Goal: Information Seeking & Learning: Understand process/instructions

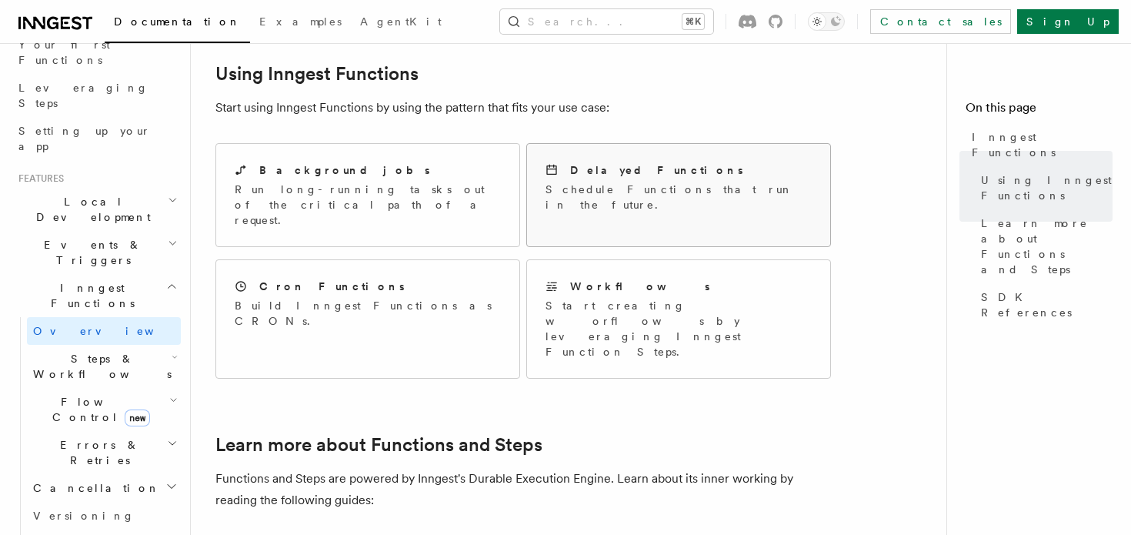
scroll to position [710, 0]
click at [642, 262] on div "Workflows Start creating worflows by leveraging Inngest Function Steps." at bounding box center [678, 321] width 303 height 118
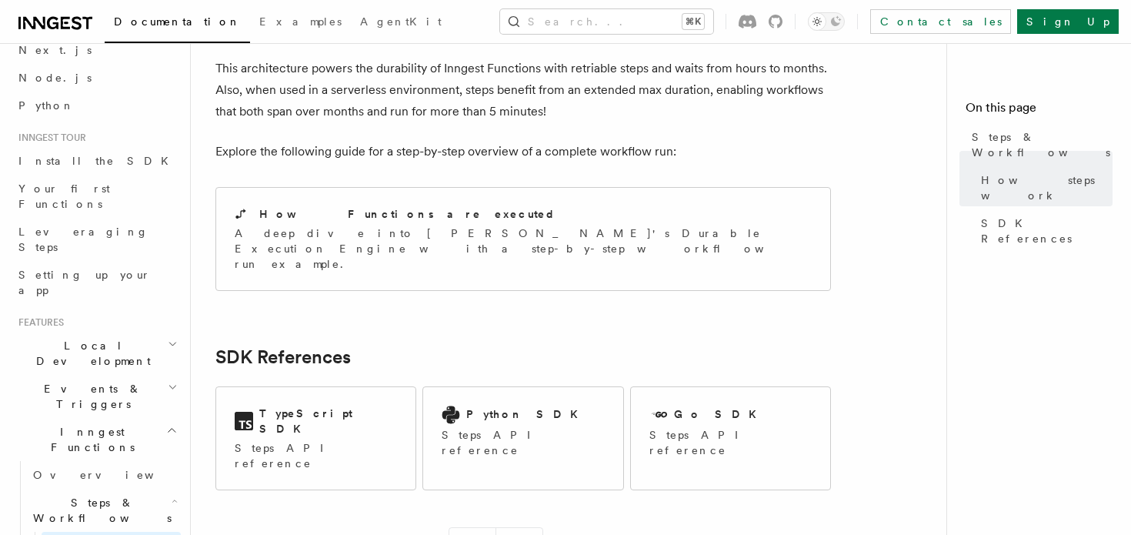
scroll to position [157, 0]
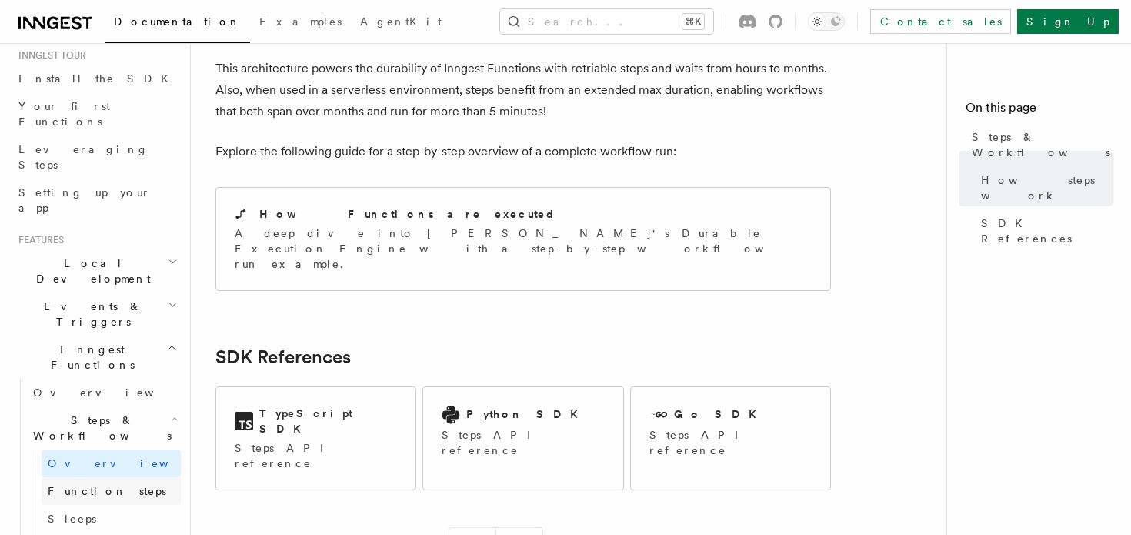
click at [88, 485] on span "Function steps" at bounding box center [107, 491] width 118 height 12
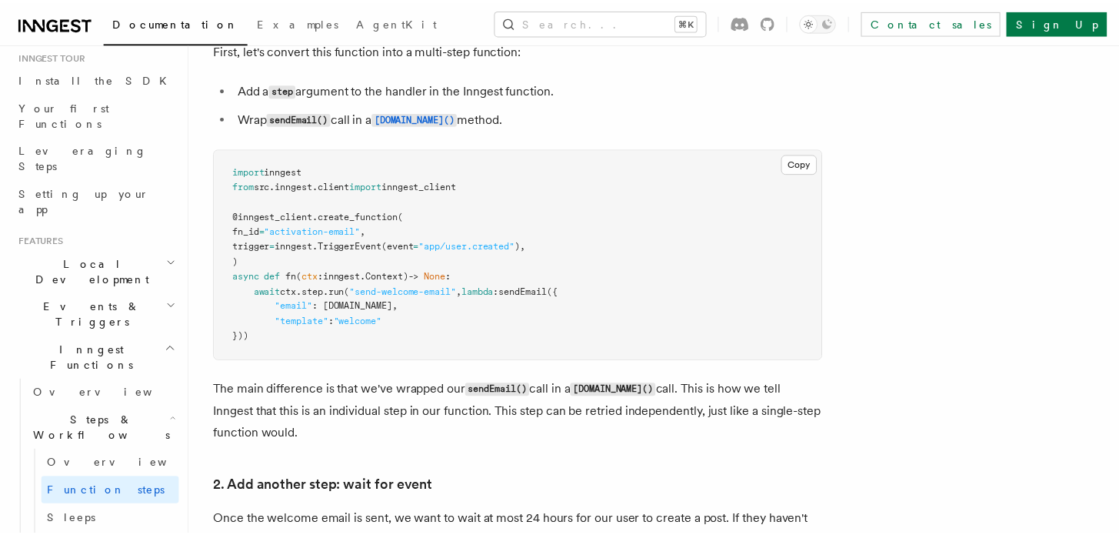
scroll to position [1045, 0]
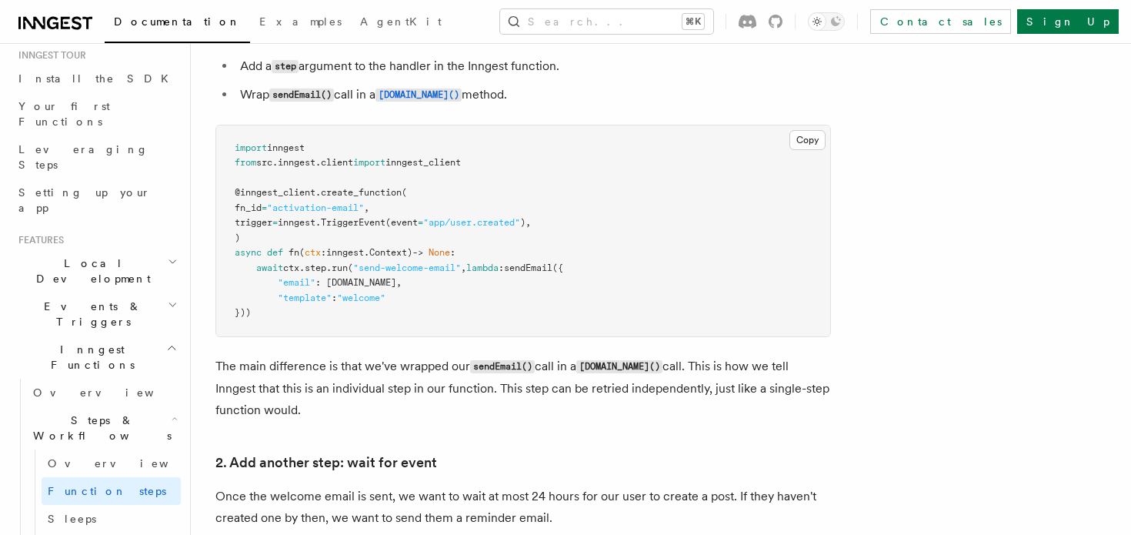
drag, startPoint x: 415, startPoint y: 324, endPoint x: 241, endPoint y: 144, distance: 250.3
click at [241, 143] on pre "import inngest from src . inngest . client import inngest_client @inngest_clien…" at bounding box center [523, 230] width 614 height 211
click at [241, 145] on span "import" at bounding box center [251, 147] width 32 height 11
drag, startPoint x: 225, startPoint y: 146, endPoint x: 305, endPoint y: 323, distance: 194.2
click at [305, 323] on pre "import inngest from src . inngest . client import inngest_client @inngest_clien…" at bounding box center [523, 230] width 614 height 211
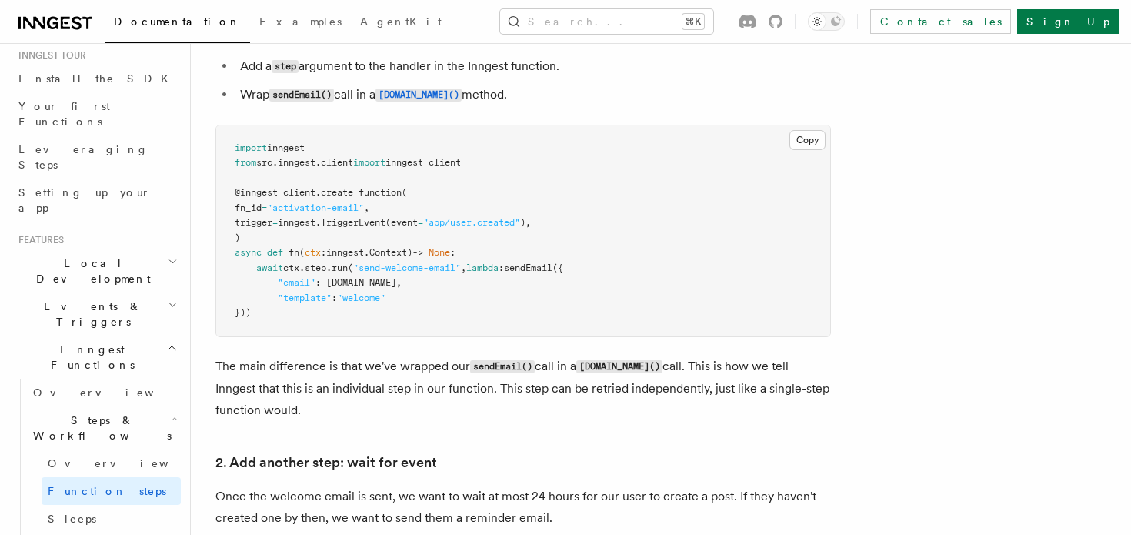
click at [305, 323] on pre "import inngest from src . inngest . client import inngest_client @inngest_clien…" at bounding box center [523, 230] width 614 height 211
drag, startPoint x: 339, startPoint y: 322, endPoint x: 231, endPoint y: 128, distance: 221.8
click at [231, 128] on pre "import inngest from src . inngest . client import inngest_client @inngest_clien…" at bounding box center [523, 230] width 614 height 211
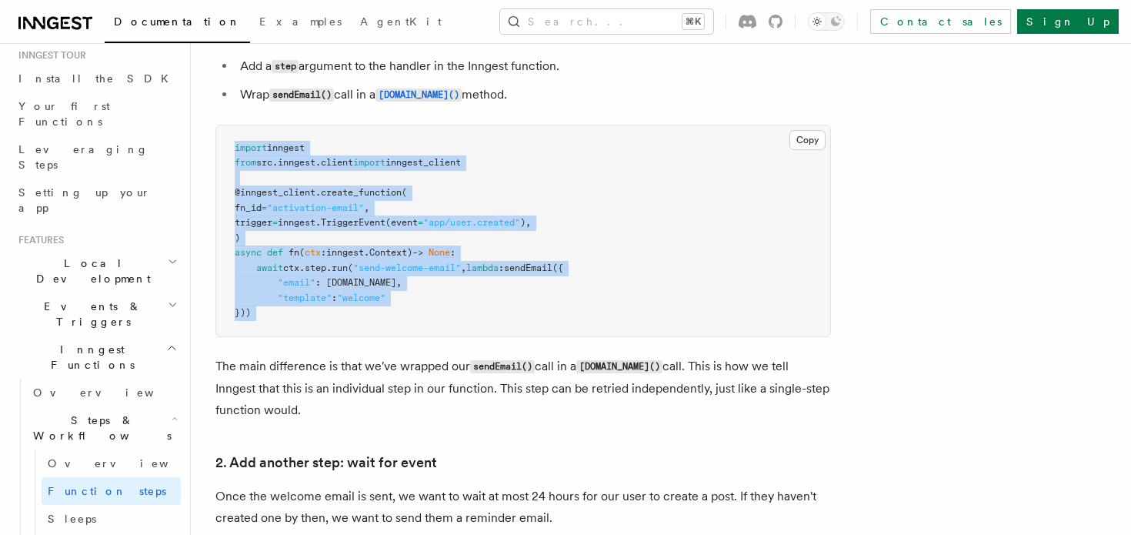
drag, startPoint x: 231, startPoint y: 128, endPoint x: 289, endPoint y: 317, distance: 197.9
click at [289, 317] on pre "import inngest from src . inngest . client import inngest_client @inngest_clien…" at bounding box center [523, 230] width 614 height 211
drag, startPoint x: 289, startPoint y: 317, endPoint x: 225, endPoint y: 138, distance: 189.3
click at [225, 138] on pre "import inngest from src . inngest . client import inngest_client @inngest_clien…" at bounding box center [523, 230] width 614 height 211
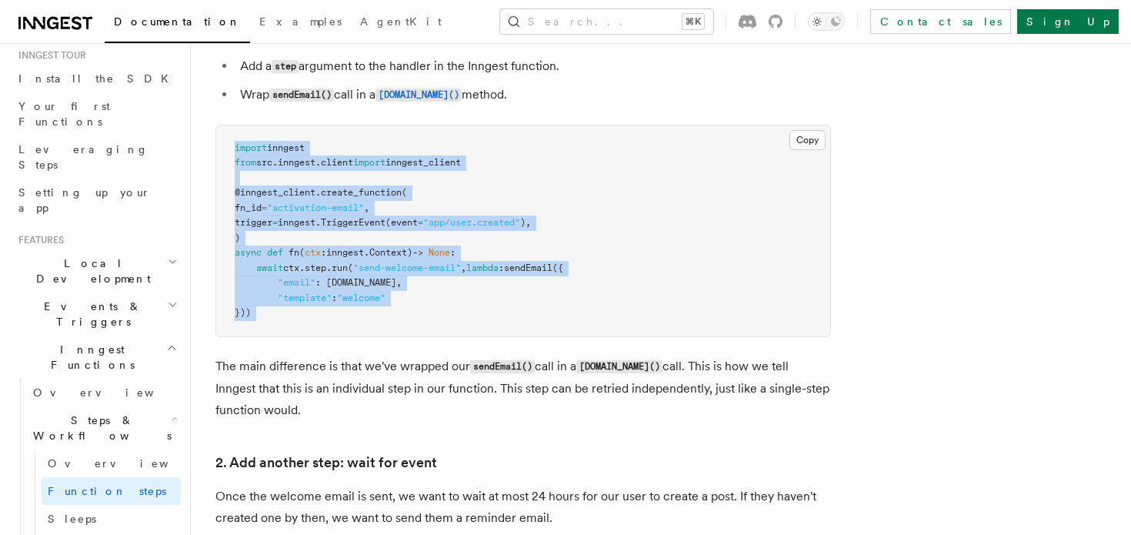
click at [225, 138] on pre "import inngest from src . inngest . client import inngest_client @inngest_clien…" at bounding box center [523, 230] width 614 height 211
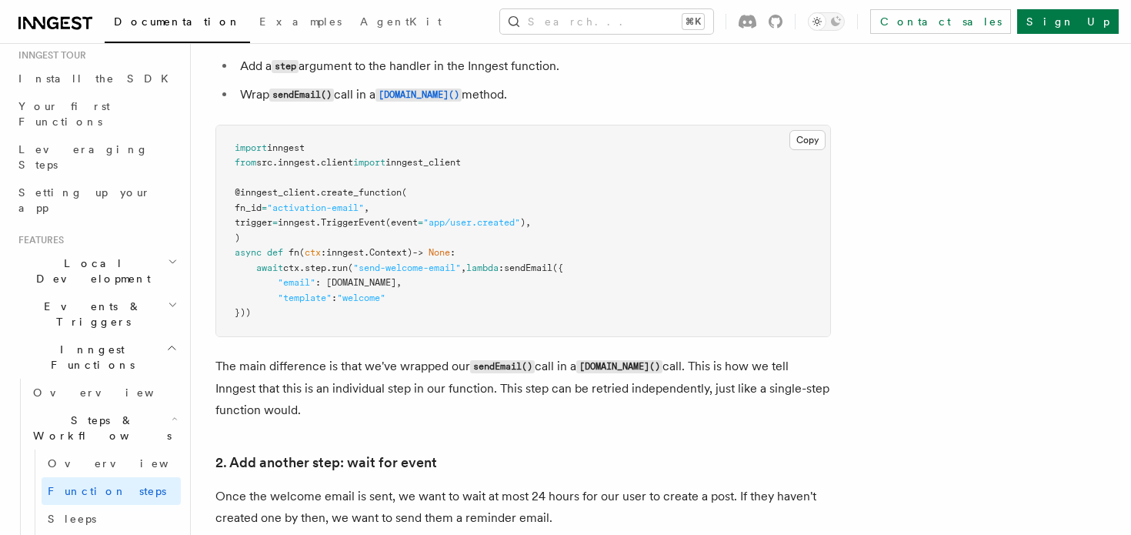
drag, startPoint x: 225, startPoint y: 142, endPoint x: 295, endPoint y: 322, distance: 193.9
click at [295, 322] on pre "import inngest from src . inngest . client import inngest_client @inngest_clien…" at bounding box center [523, 230] width 614 height 211
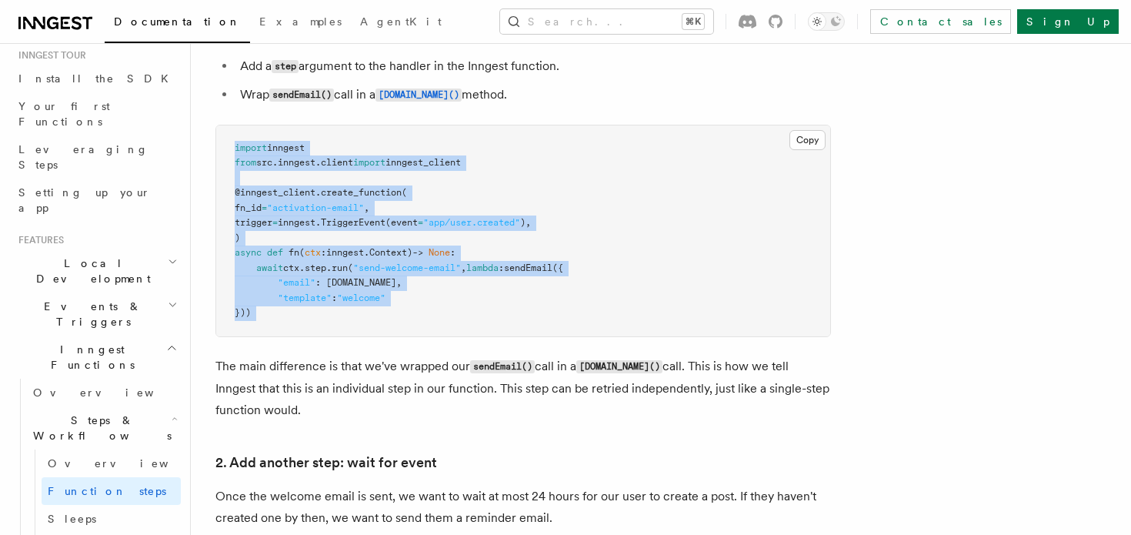
drag, startPoint x: 295, startPoint y: 322, endPoint x: 235, endPoint y: 143, distance: 189.3
click at [235, 142] on pre "import inngest from src . inngest . client import inngest_client @inngest_clien…" at bounding box center [523, 230] width 614 height 211
click at [235, 143] on span "import" at bounding box center [251, 147] width 32 height 11
drag, startPoint x: 235, startPoint y: 143, endPoint x: 283, endPoint y: 319, distance: 182.7
click at [283, 319] on pre "import inngest from src . inngest . client import inngest_client @inngest_clien…" at bounding box center [523, 230] width 614 height 211
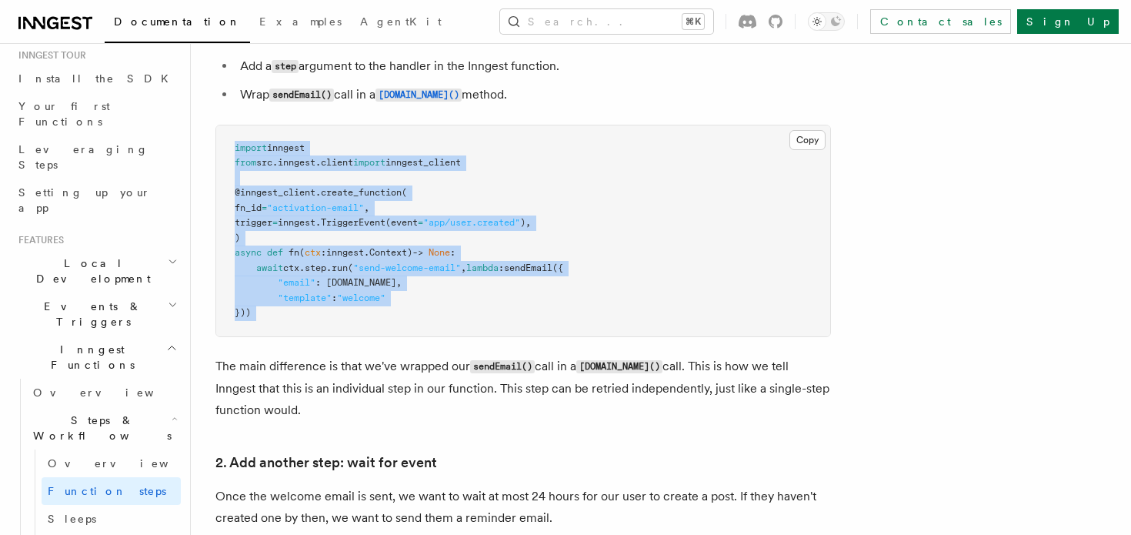
click at [283, 319] on pre "import inngest from src . inngest . client import inngest_client @inngest_clien…" at bounding box center [523, 230] width 614 height 211
drag, startPoint x: 283, startPoint y: 319, endPoint x: 225, endPoint y: 132, distance: 195.7
click at [225, 132] on pre "import inngest from src . inngest . client import inngest_client @inngest_clien…" at bounding box center [523, 230] width 614 height 211
drag, startPoint x: 294, startPoint y: 316, endPoint x: 231, endPoint y: 142, distance: 185.0
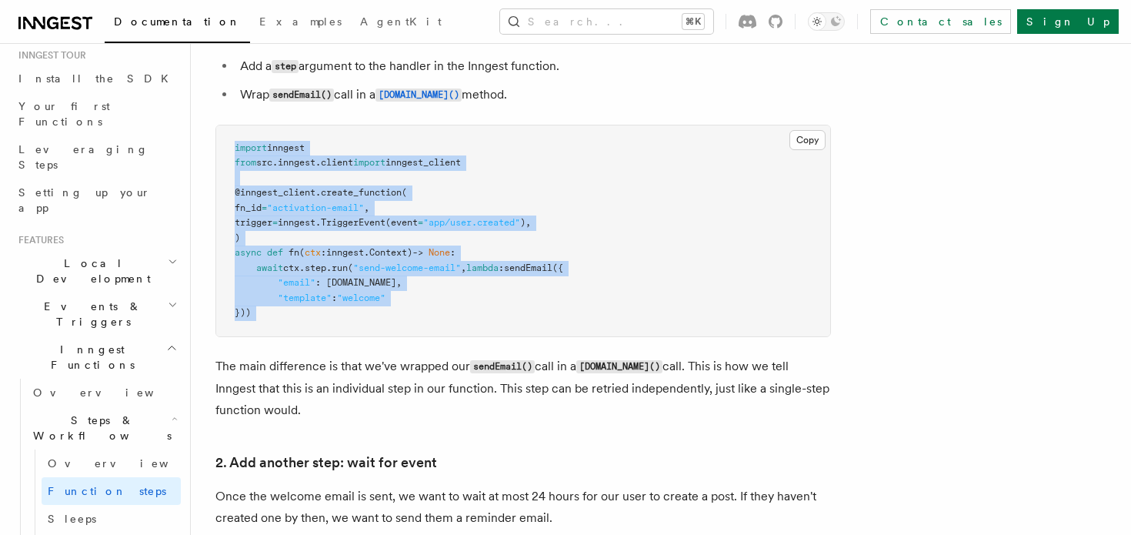
click at [231, 142] on pre "import inngest from src . inngest . client import inngest_client @inngest_clien…" at bounding box center [523, 230] width 614 height 211
drag, startPoint x: 231, startPoint y: 142, endPoint x: 290, endPoint y: 319, distance: 185.9
click at [292, 318] on pre "import inngest from src . inngest . client import inngest_client @inngest_clien…" at bounding box center [523, 230] width 614 height 211
click at [290, 319] on pre "import inngest from src . inngest . client import inngest_client @inngest_clien…" at bounding box center [523, 230] width 614 height 211
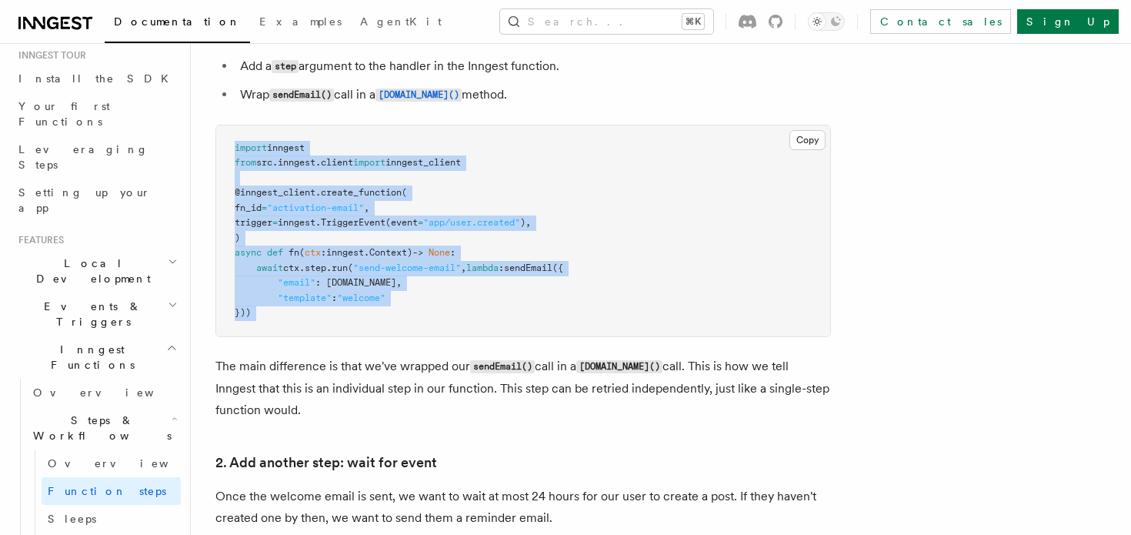
drag, startPoint x: 238, startPoint y: 135, endPoint x: 304, endPoint y: 341, distance: 216.6
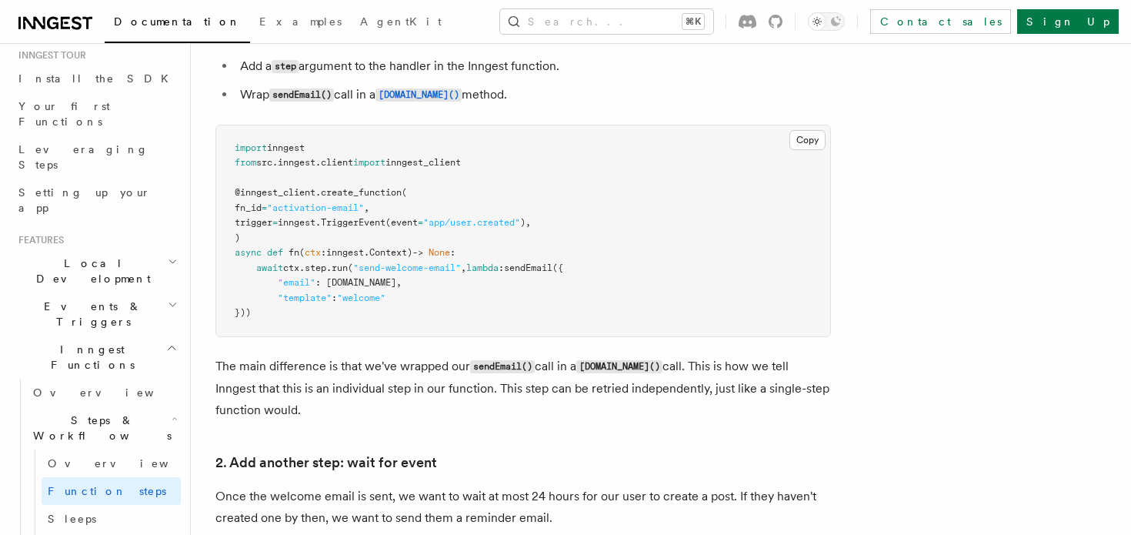
click at [422, 299] on pre "import inngest from src . inngest . client import inngest_client @inngest_clien…" at bounding box center [523, 230] width 614 height 211
drag, startPoint x: 275, startPoint y: 323, endPoint x: 221, endPoint y: 132, distance: 199.2
click at [221, 132] on pre "import inngest from src . inngest . client import inngest_client @inngest_clien…" at bounding box center [523, 230] width 614 height 211
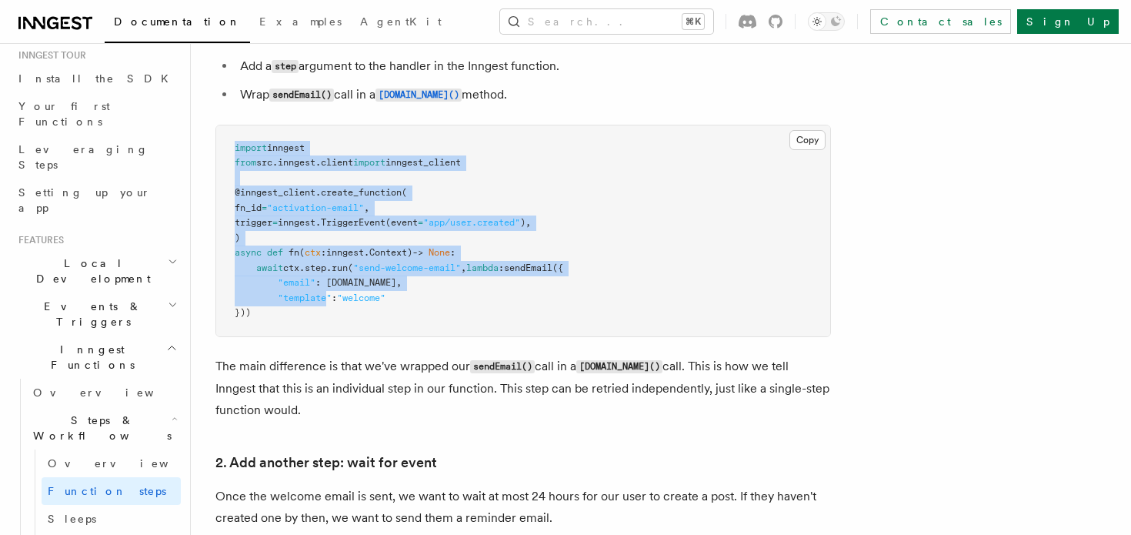
drag, startPoint x: 221, startPoint y: 132, endPoint x: 289, endPoint y: 308, distance: 188.8
click at [288, 306] on pre "import inngest from src . inngest . client import inngest_client @inngest_clien…" at bounding box center [523, 230] width 614 height 211
click at [289, 308] on pre "import inngest from src . inngest . client import inngest_client @inngest_clien…" at bounding box center [523, 230] width 614 height 211
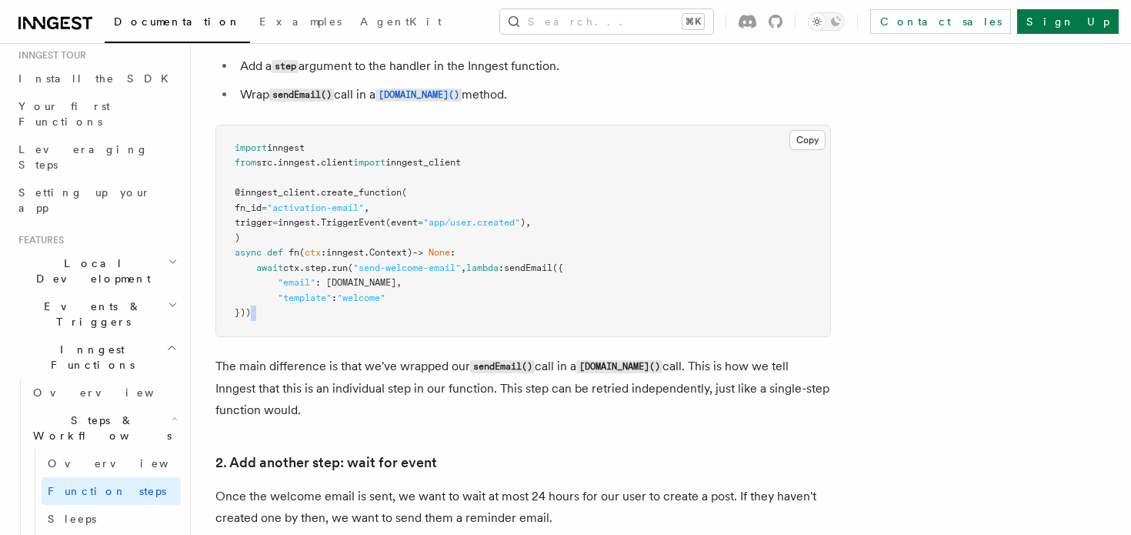
click at [289, 308] on pre "import inngest from src . inngest . client import inngest_client @inngest_clien…" at bounding box center [523, 230] width 614 height 211
drag, startPoint x: 234, startPoint y: 141, endPoint x: 283, endPoint y: 319, distance: 185.2
click at [282, 319] on pre "import inngest from src . inngest . client import inngest_client @inngest_clien…" at bounding box center [523, 230] width 614 height 211
click at [283, 319] on pre "import inngest from src . inngest . client import inngest_client @inngest_clien…" at bounding box center [523, 230] width 614 height 211
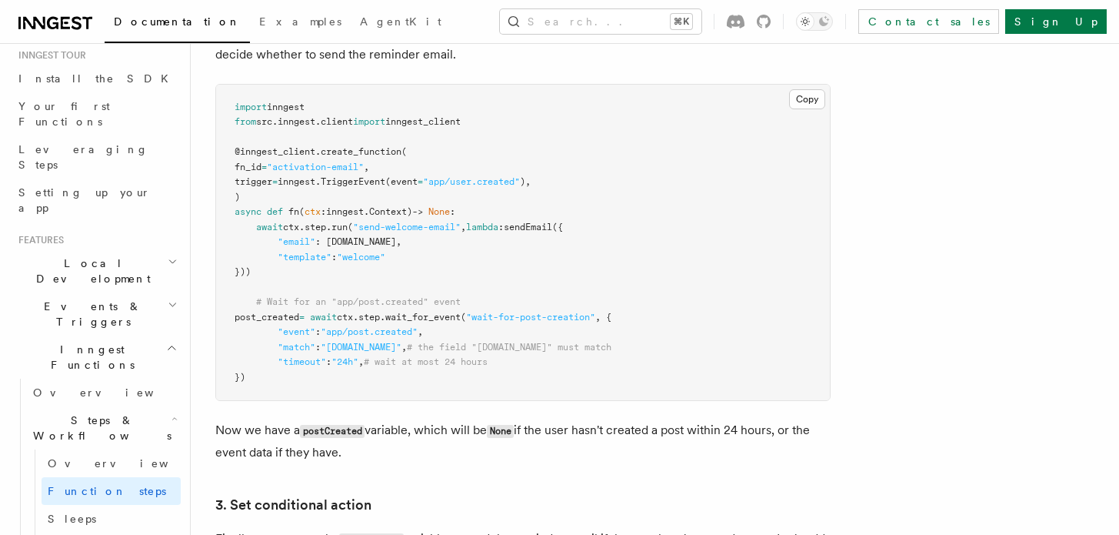
scroll to position [1663, 0]
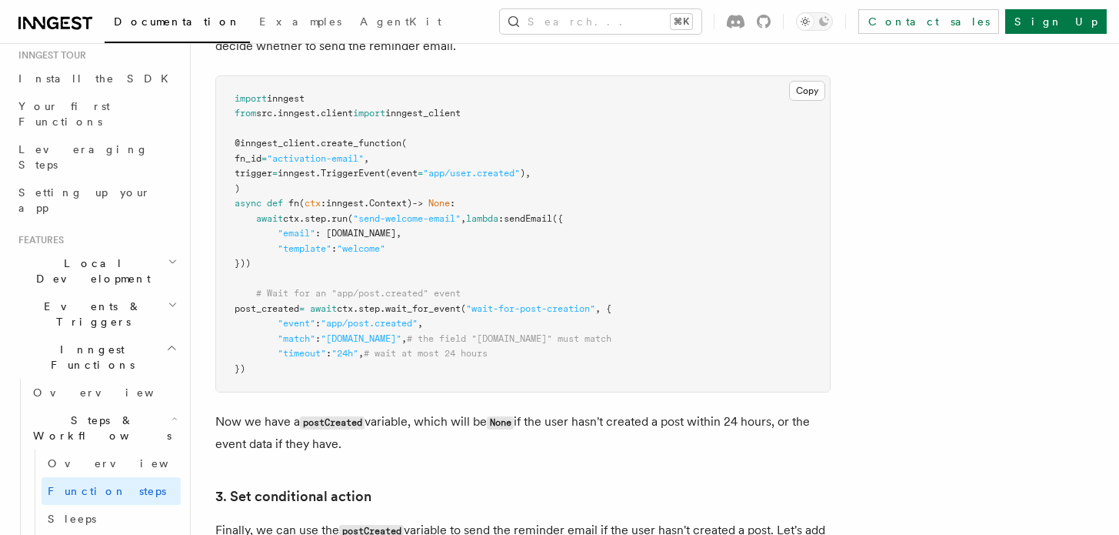
drag, startPoint x: 285, startPoint y: 342, endPoint x: 328, endPoint y: 341, distance: 43.1
click at [328, 341] on span ""match" : "[DOMAIN_NAME]" , # the field "[DOMAIN_NAME]" must match" at bounding box center [423, 338] width 377 height 11
click at [351, 359] on span ""24h"" at bounding box center [345, 353] width 27 height 11
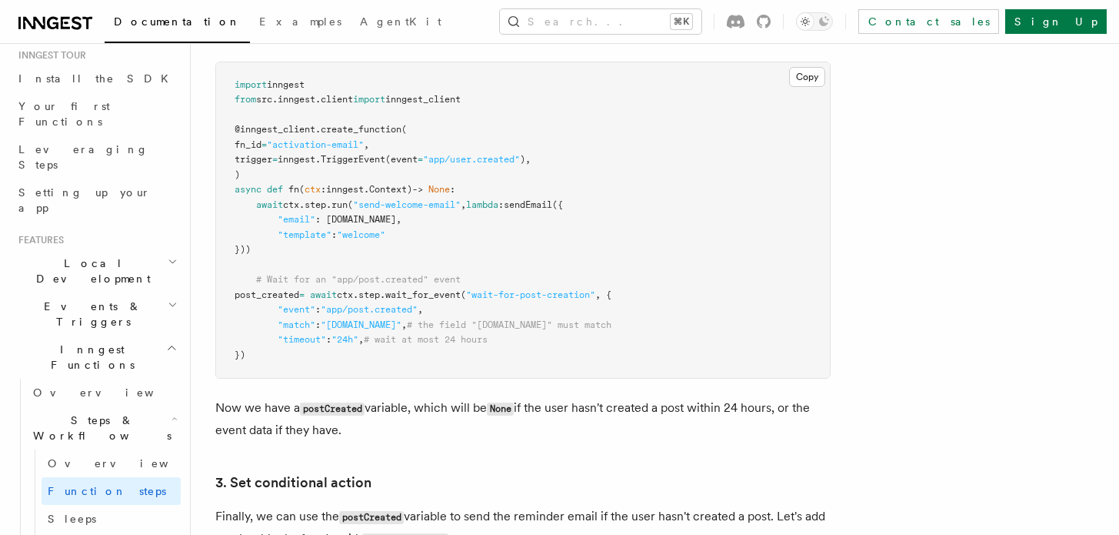
scroll to position [1680, 0]
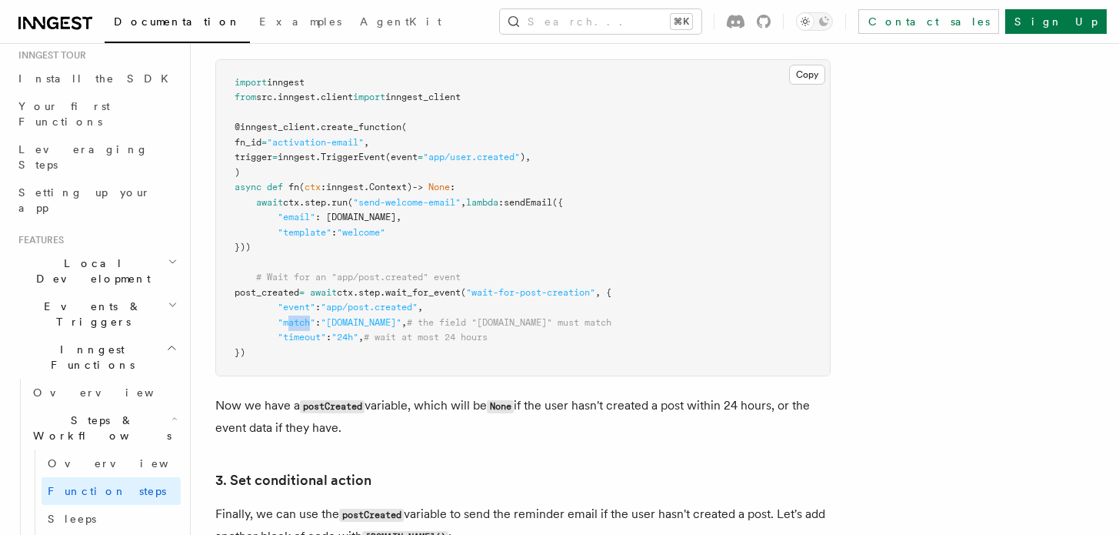
drag, startPoint x: 311, startPoint y: 328, endPoint x: 287, endPoint y: 324, distance: 24.2
click at [287, 324] on span ""match"" at bounding box center [297, 322] width 38 height 11
drag, startPoint x: 572, startPoint y: 329, endPoint x: 632, endPoint y: 328, distance: 59.3
click at [632, 328] on pre "import inngest from src . inngest . client import inngest_client @inngest_clien…" at bounding box center [523, 218] width 614 height 316
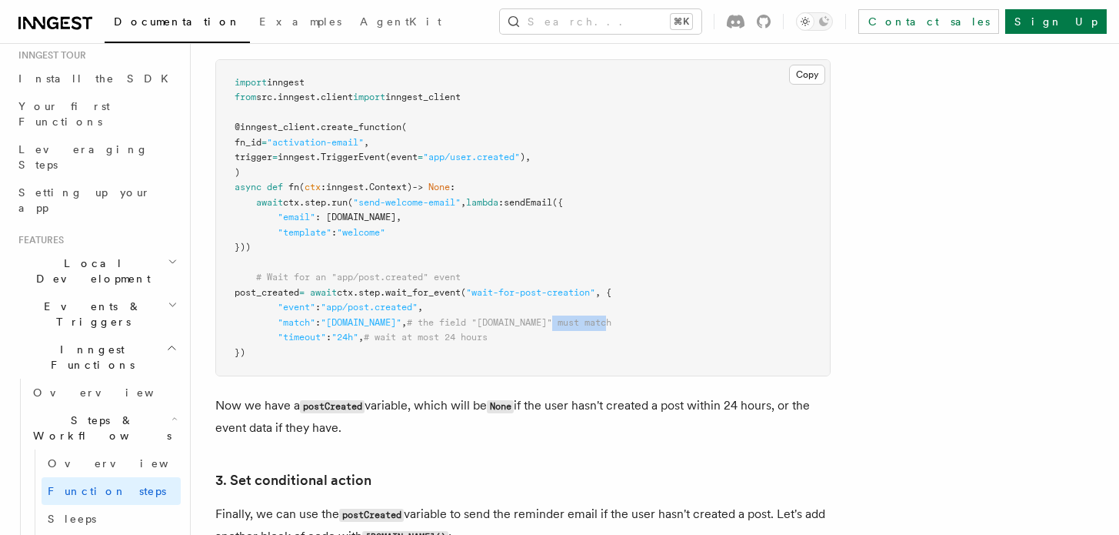
click at [632, 328] on pre "import inngest from src . inngest . client import inngest_client @inngest_clien…" at bounding box center [523, 218] width 614 height 316
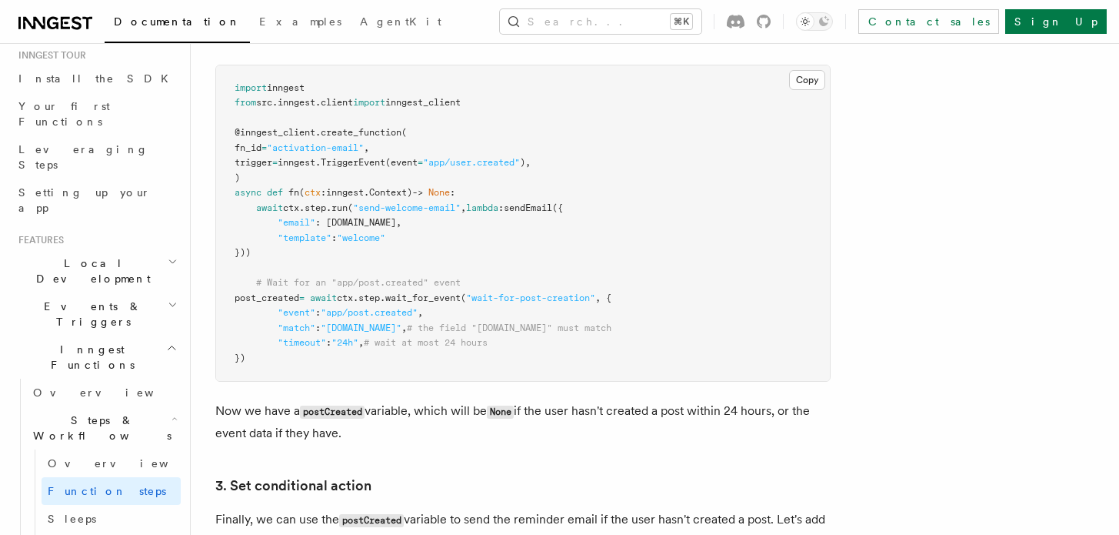
scroll to position [1660, 0]
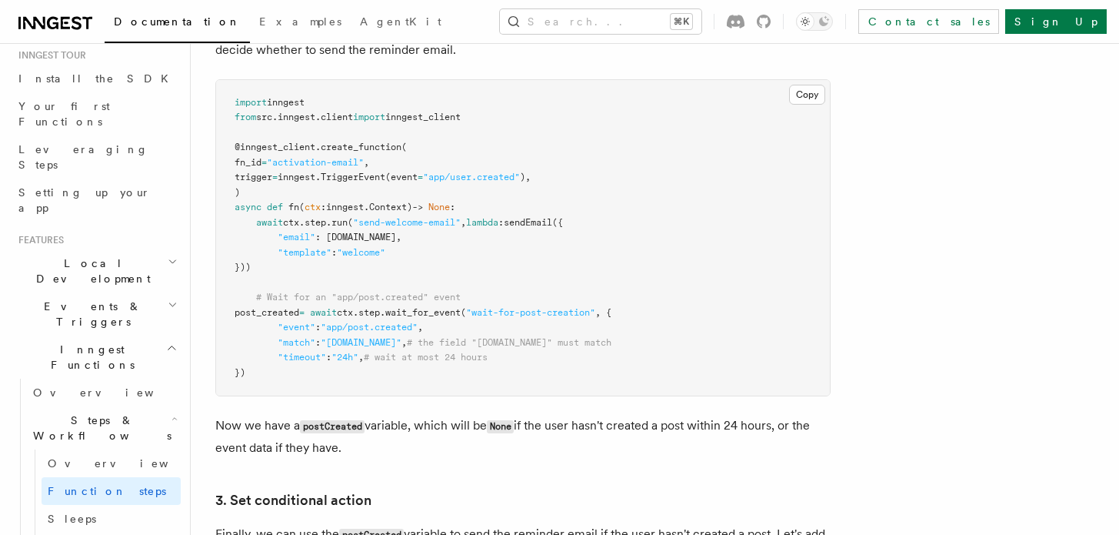
drag, startPoint x: 265, startPoint y: 148, endPoint x: 455, endPoint y: 387, distance: 305.0
click at [455, 386] on pre "import inngest from src . inngest . client import inngest_client @inngest_clien…" at bounding box center [523, 238] width 614 height 316
click at [455, 387] on pre "import inngest from src . inngest . client import inngest_client @inngest_clien…" at bounding box center [523, 238] width 614 height 316
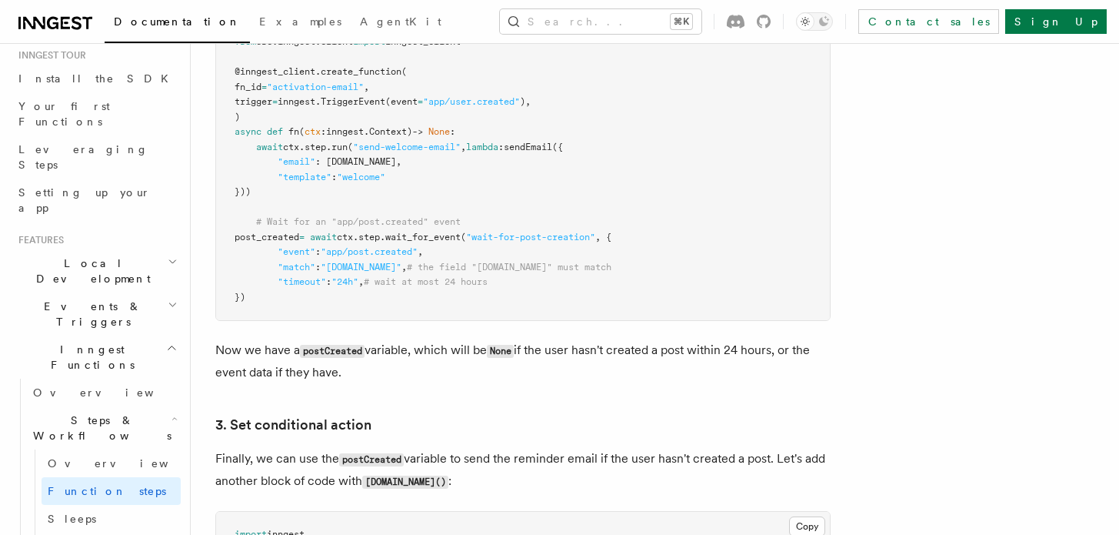
scroll to position [1747, 0]
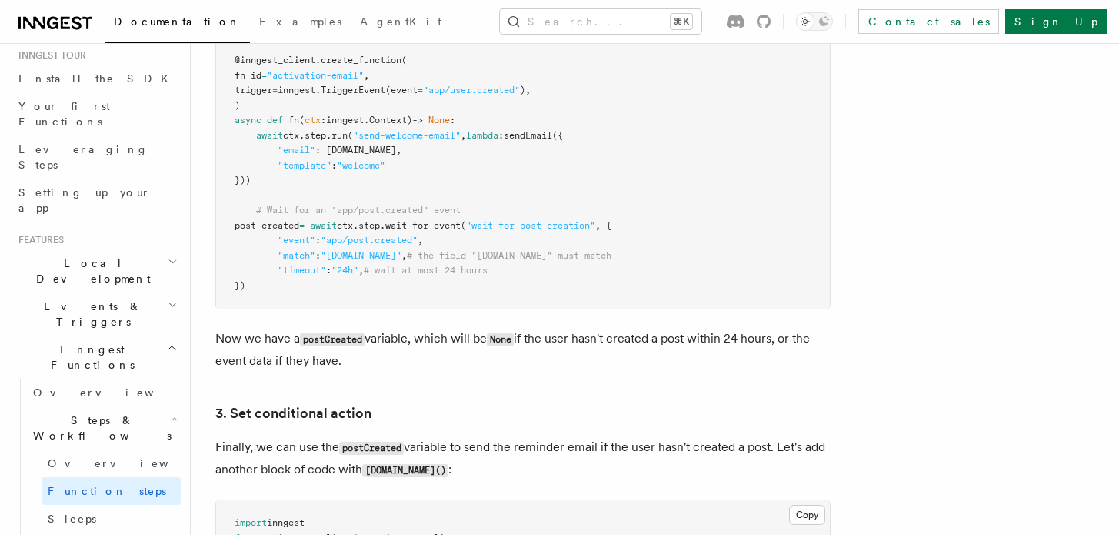
drag, startPoint x: 425, startPoint y: 339, endPoint x: 699, endPoint y: 355, distance: 274.4
click at [699, 355] on p "Now we have a postCreated variable, which will be None if the user hasn't creat…" at bounding box center [523, 350] width 616 height 44
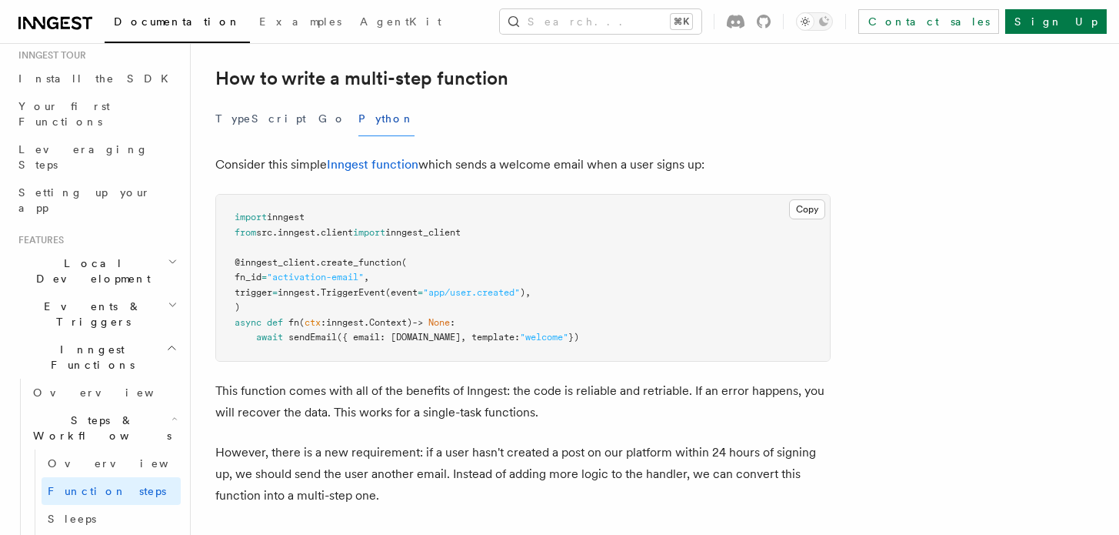
scroll to position [472, 0]
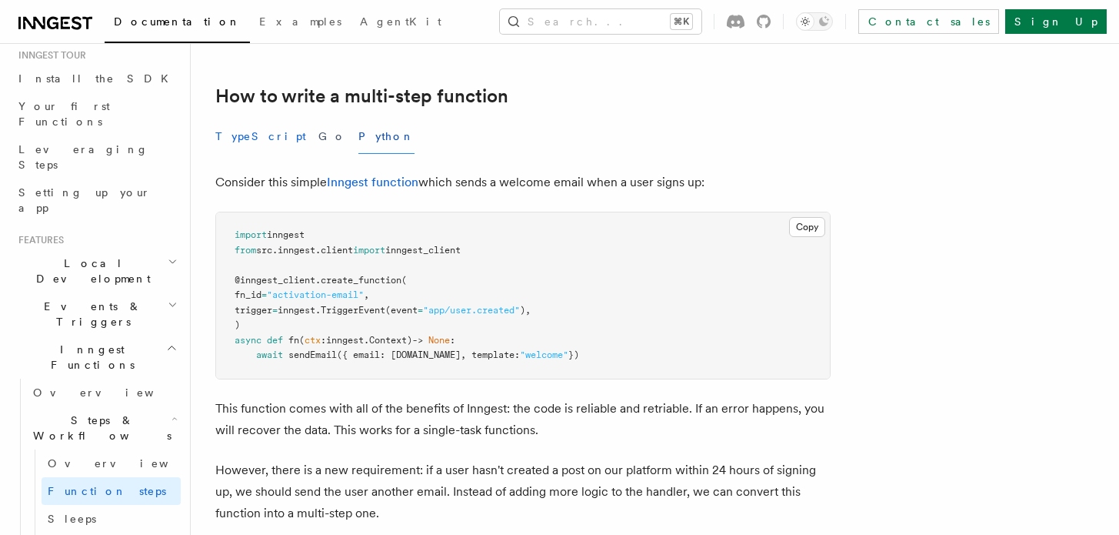
click at [252, 137] on button "TypeScript" at bounding box center [260, 136] width 91 height 35
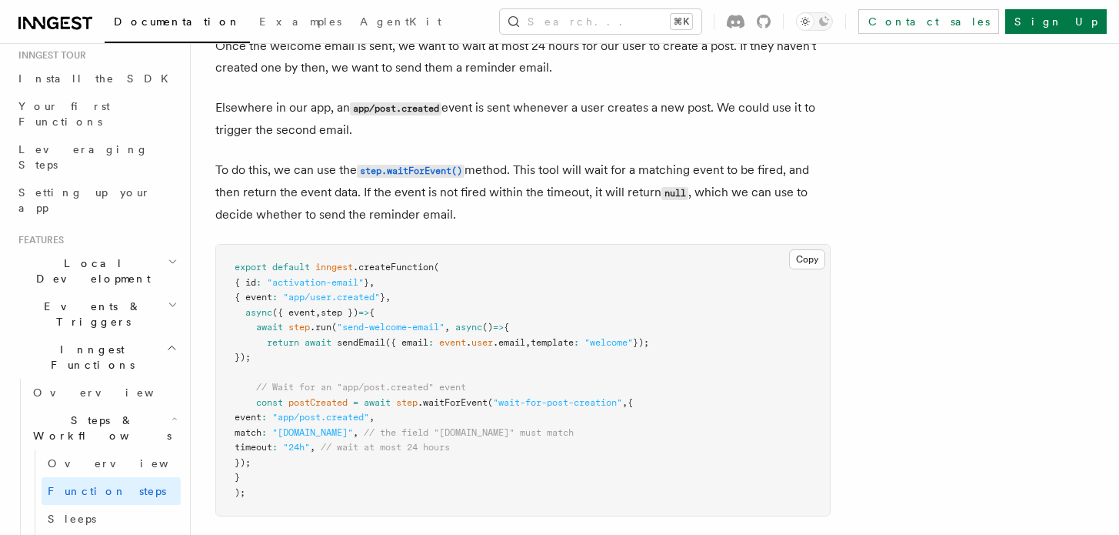
scroll to position [1477, 0]
drag, startPoint x: 545, startPoint y: 106, endPoint x: 632, endPoint y: 147, distance: 96.7
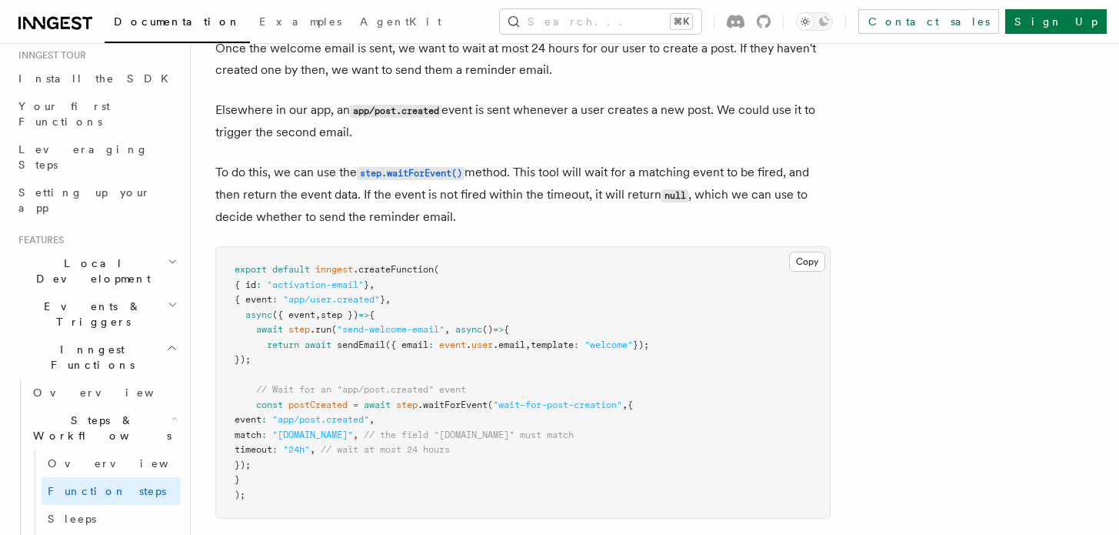
drag, startPoint x: 544, startPoint y: 176, endPoint x: 669, endPoint y: 208, distance: 129.3
click at [669, 208] on p "To do this, we can use the step.waitForEvent() method. This tool will wait for …" at bounding box center [523, 195] width 616 height 66
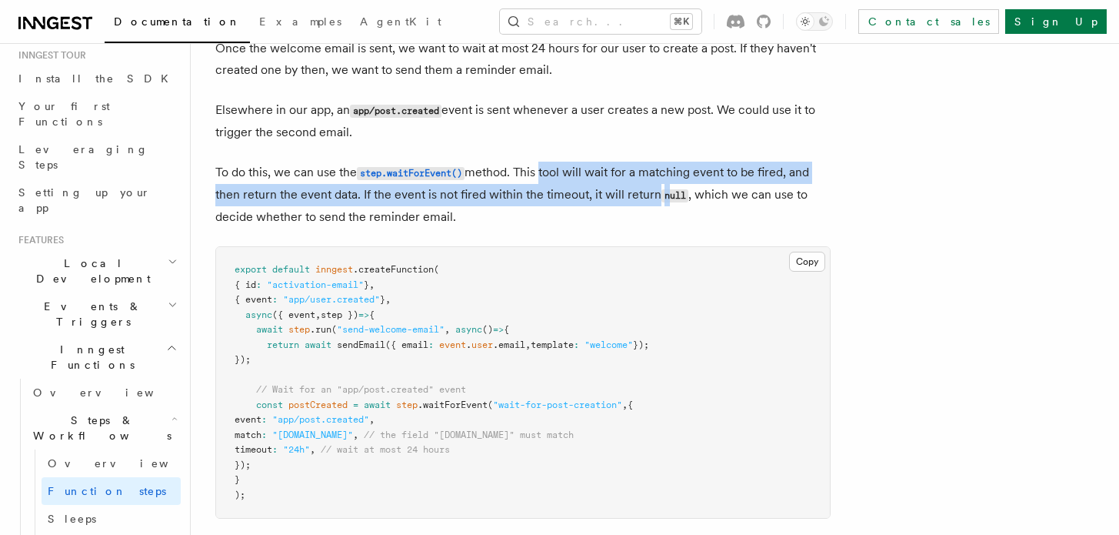
click at [669, 208] on p "To do this, we can use the step.waitForEvent() method. This tool will wait for …" at bounding box center [523, 195] width 616 height 66
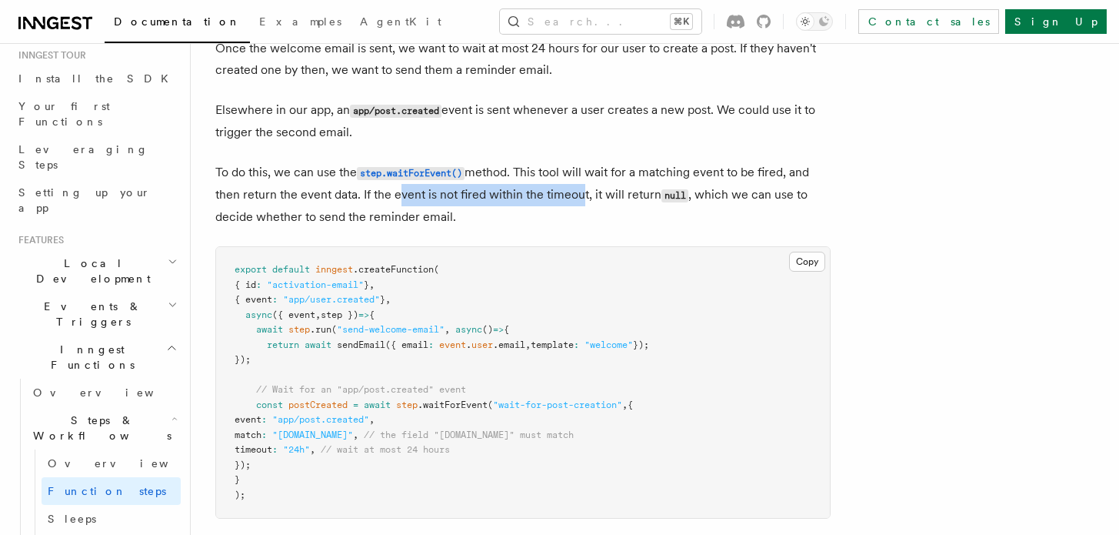
drag, startPoint x: 395, startPoint y: 193, endPoint x: 581, endPoint y: 202, distance: 186.4
click at [580, 203] on p "To do this, we can use the step.waitForEvent() method. This tool will wait for …" at bounding box center [523, 195] width 616 height 66
click at [581, 202] on p "To do this, we can use the step.waitForEvent() method. This tool will wait for …" at bounding box center [523, 195] width 616 height 66
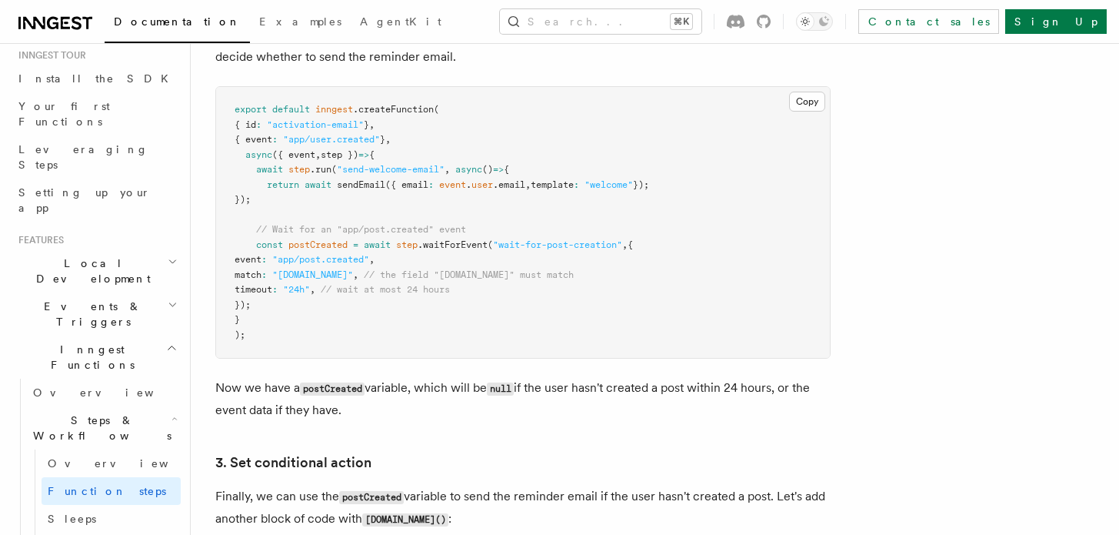
scroll to position [1633, 0]
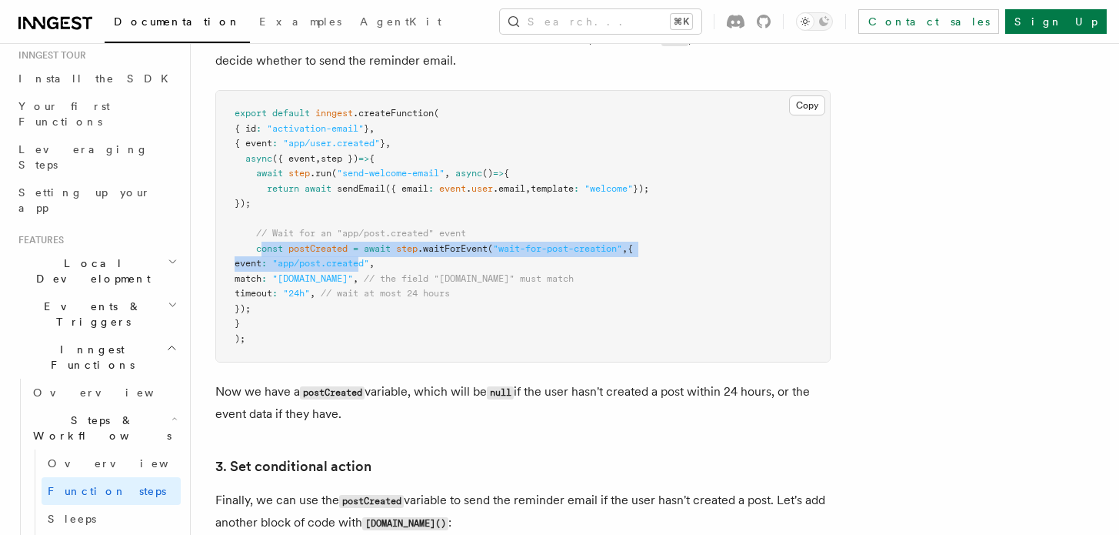
drag, startPoint x: 262, startPoint y: 256, endPoint x: 415, endPoint y: 270, distance: 153.7
click at [413, 270] on pre "export default inngest .createFunction ( { id : "activation-email" } , { event …" at bounding box center [523, 226] width 614 height 271
click at [415, 270] on pre "export default inngest .createFunction ( { id : "activation-email" } , { event …" at bounding box center [523, 226] width 614 height 271
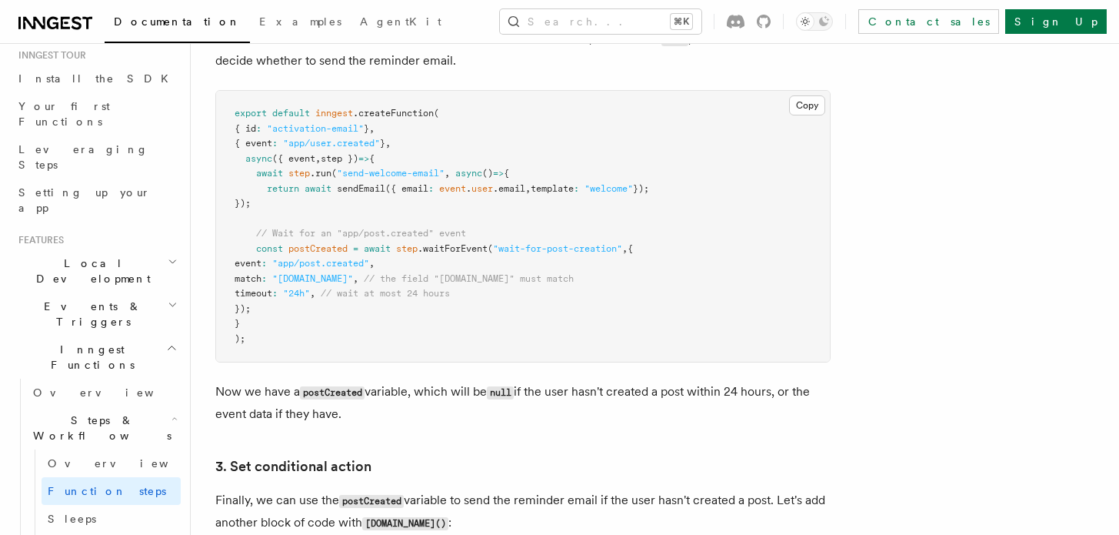
drag, startPoint x: 309, startPoint y: 278, endPoint x: 412, endPoint y: 278, distance: 102.3
click at [411, 278] on span "match : "[DOMAIN_NAME]" , // the field "[DOMAIN_NAME]" must match" at bounding box center [404, 278] width 339 height 11
click at [412, 278] on span "// the field "[DOMAIN_NAME]" must match" at bounding box center [469, 278] width 210 height 11
drag, startPoint x: 379, startPoint y: 283, endPoint x: 312, endPoint y: 279, distance: 67.0
click at [312, 279] on span ""[DOMAIN_NAME]"" at bounding box center [312, 278] width 81 height 11
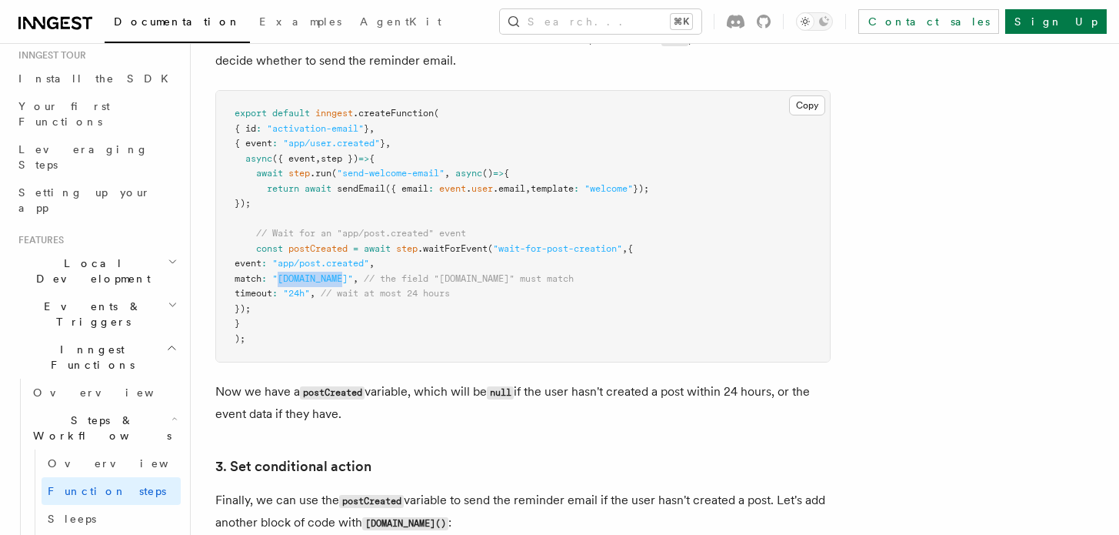
click at [312, 279] on span ""[DOMAIN_NAME]"" at bounding box center [312, 278] width 81 height 11
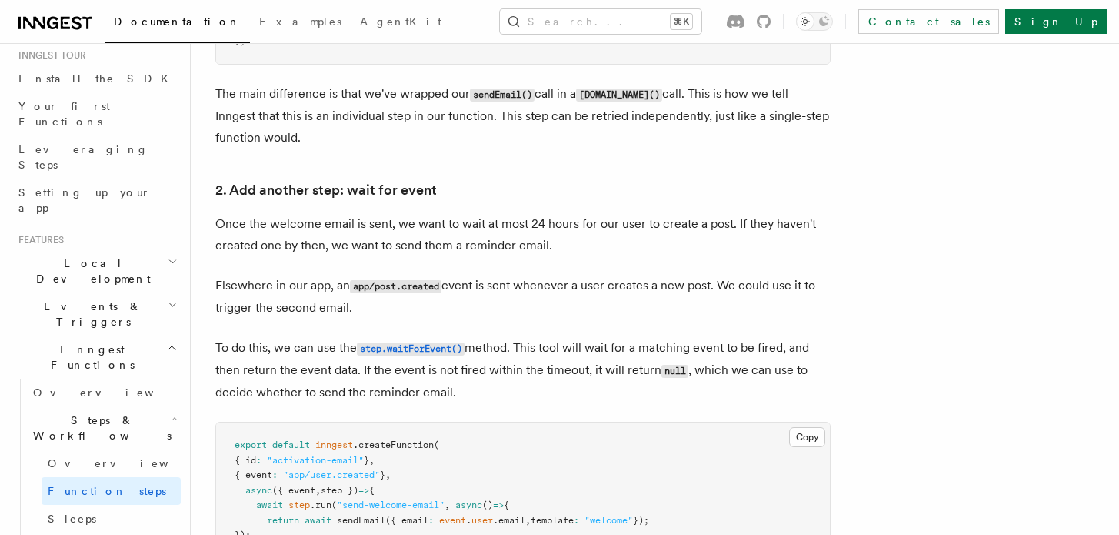
scroll to position [1232, 0]
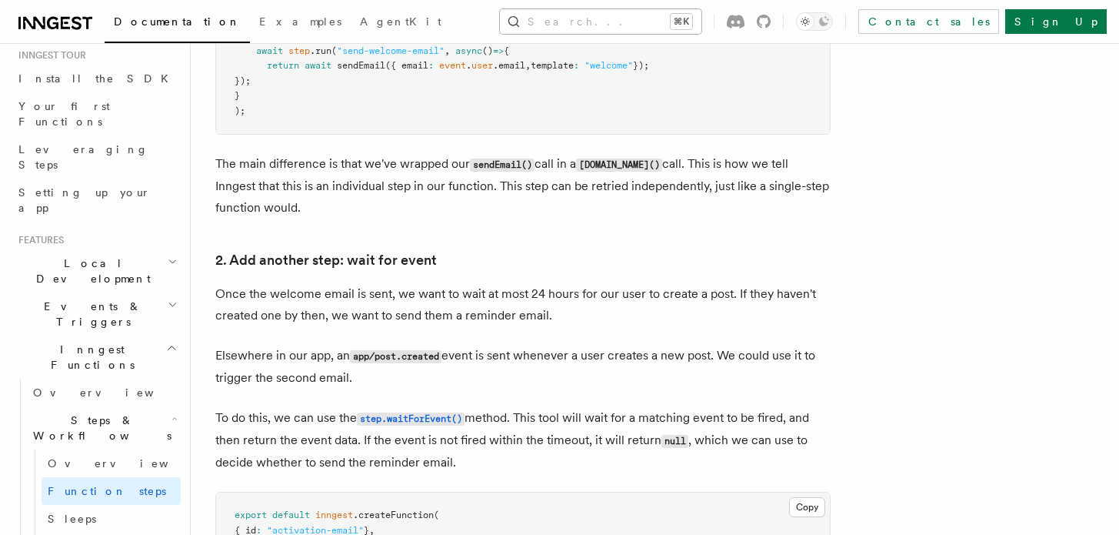
click at [571, 24] on button "Search... ⌘K" at bounding box center [601, 21] width 202 height 25
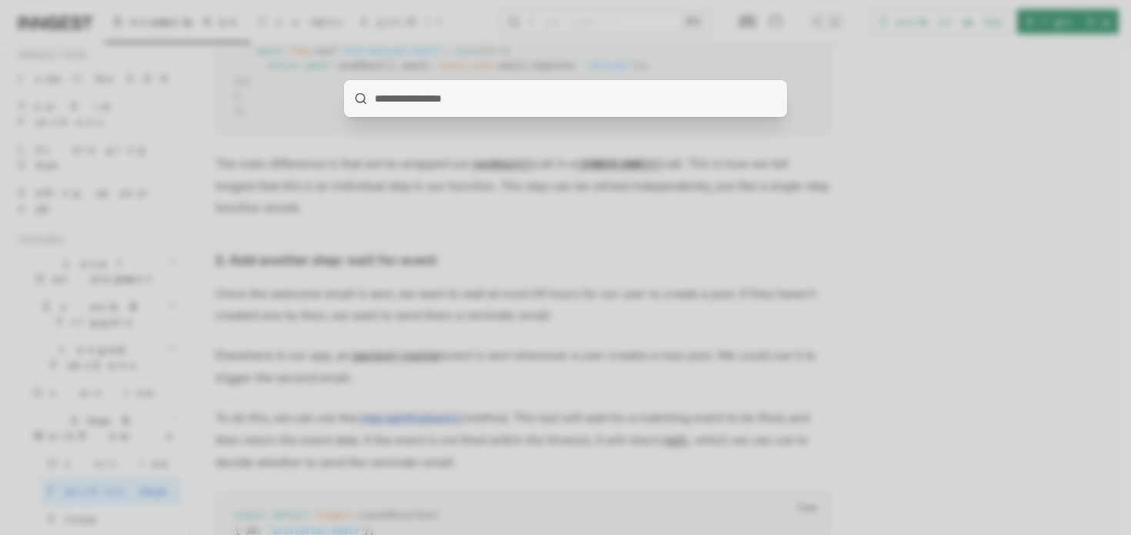
click at [401, 255] on div at bounding box center [565, 267] width 1131 height 535
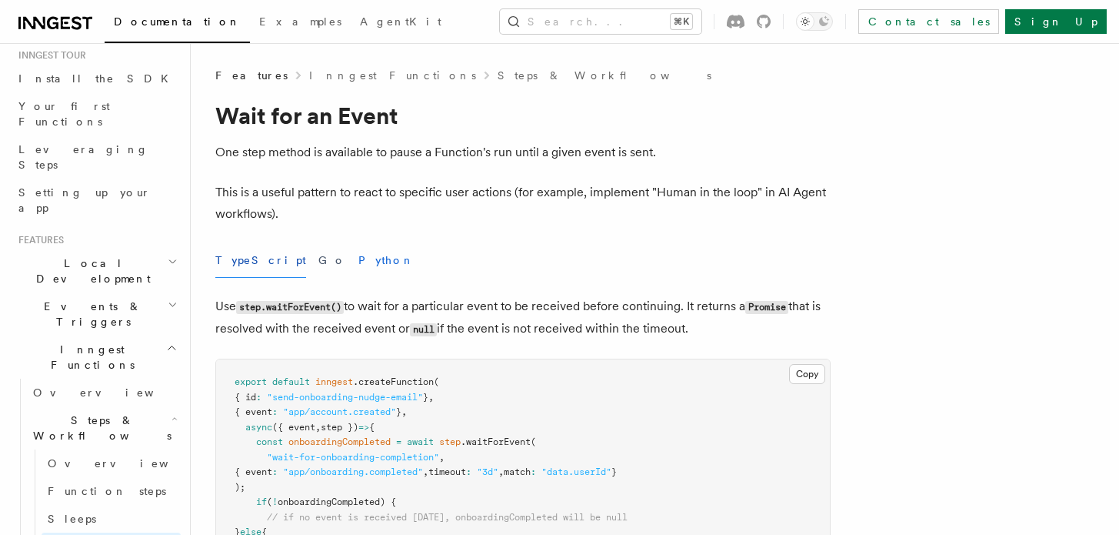
click at [359, 252] on button "Python" at bounding box center [387, 260] width 56 height 35
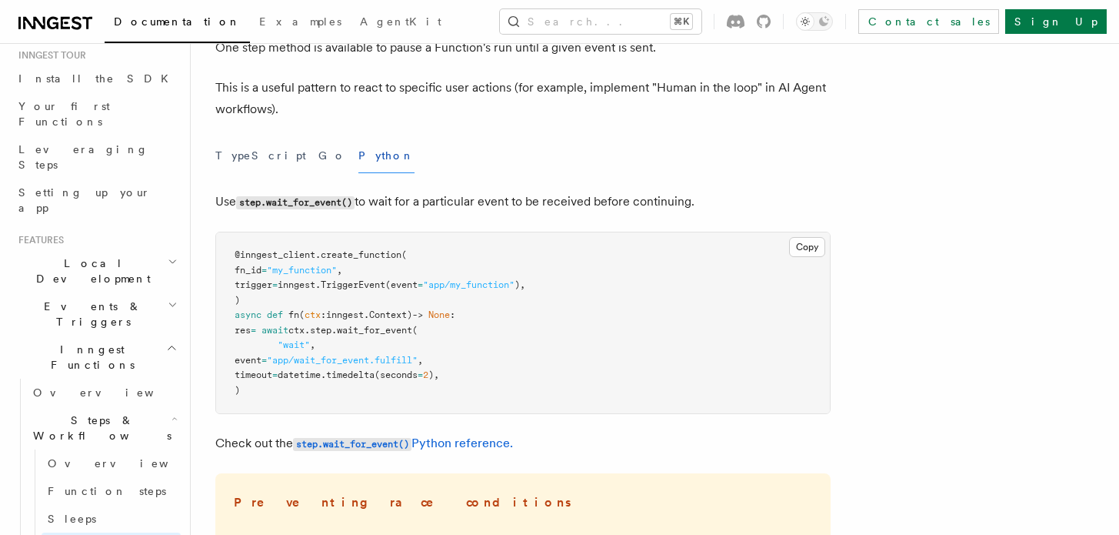
scroll to position [122, 0]
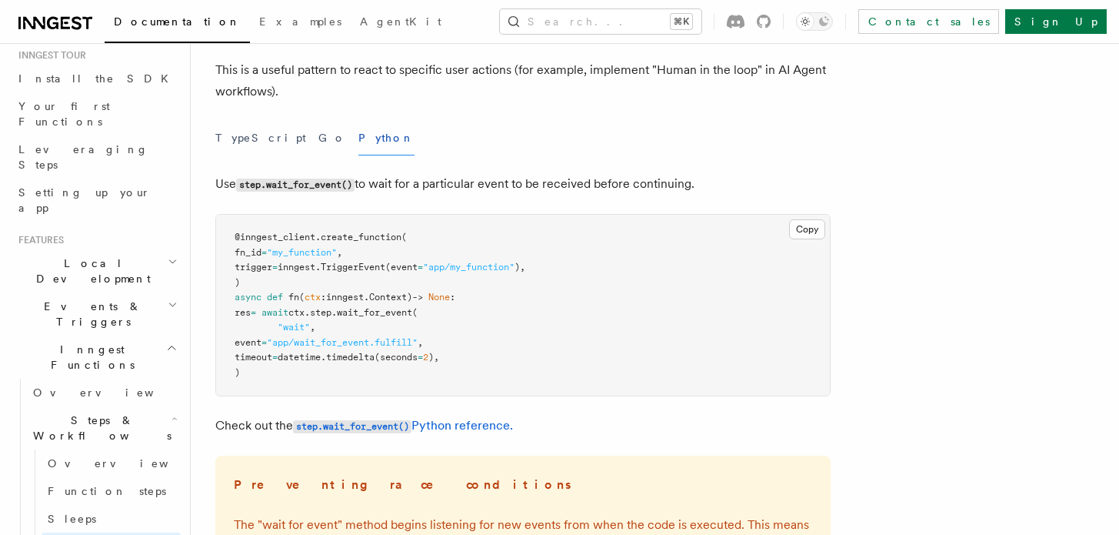
drag, startPoint x: 279, startPoint y: 344, endPoint x: 507, endPoint y: 367, distance: 228.9
click at [506, 367] on pre "@inngest_client . create_function ( fn_id = "my_function" , trigger = inngest. …" at bounding box center [523, 305] width 614 height 181
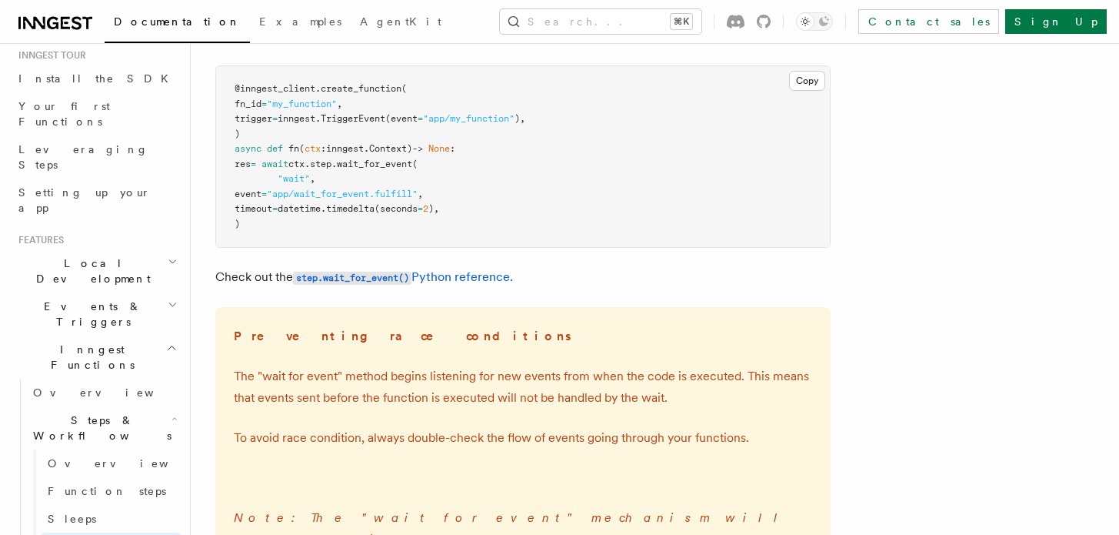
scroll to position [369, 0]
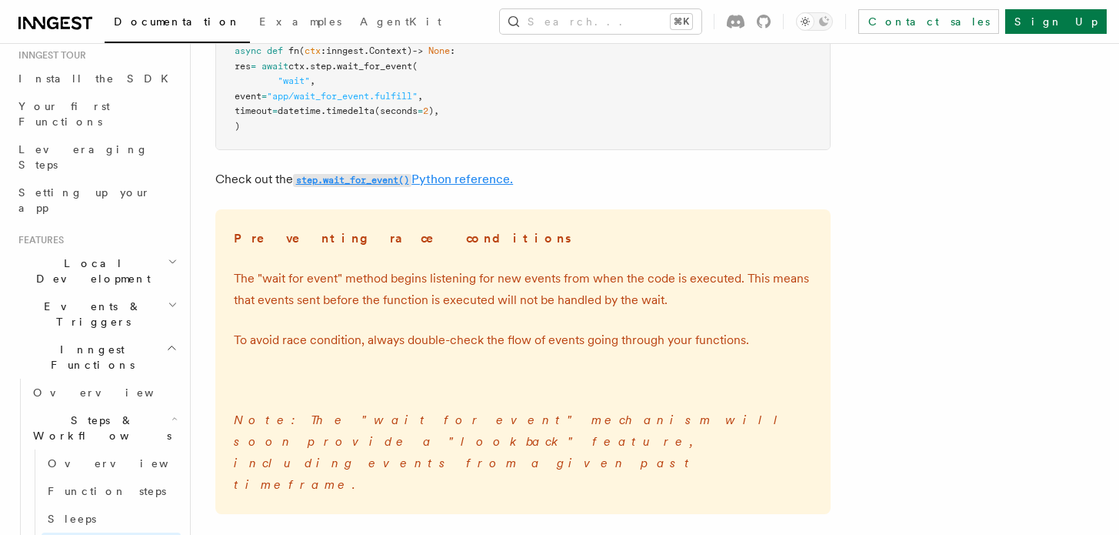
click at [427, 183] on link "step.wait_for_event() Python reference." at bounding box center [403, 179] width 220 height 15
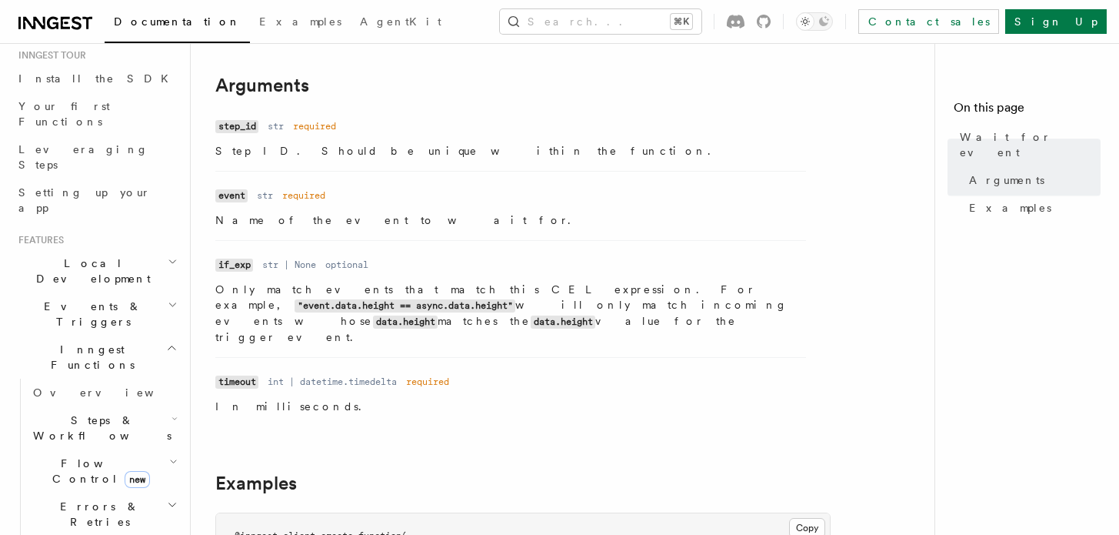
scroll to position [199, 0]
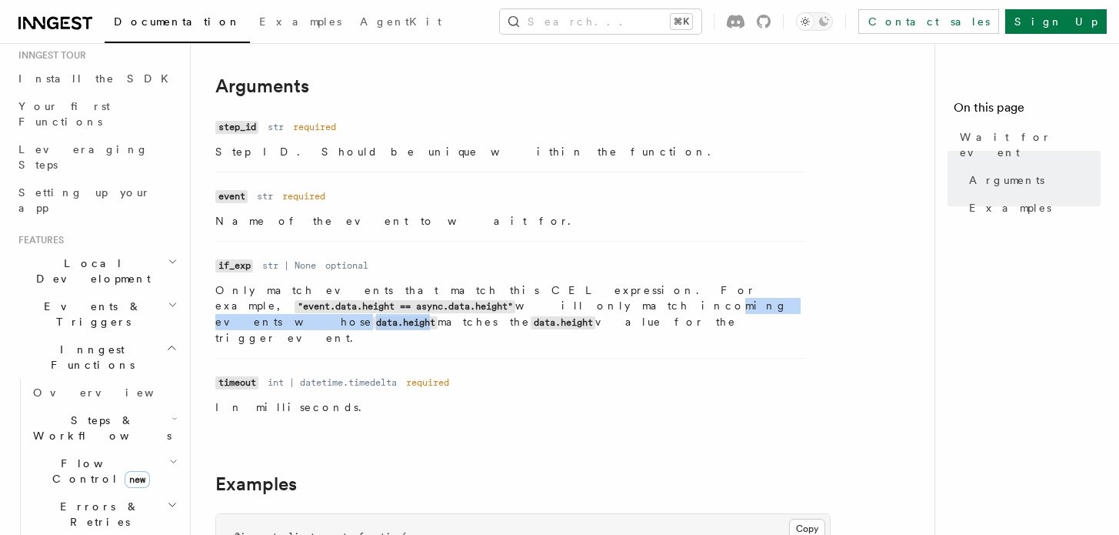
drag, startPoint x: 261, startPoint y: 311, endPoint x: 432, endPoint y: 311, distance: 171.6
click at [432, 311] on p "Only match events that match this CEL expression. For example, "event.data.heig…" at bounding box center [510, 313] width 591 height 63
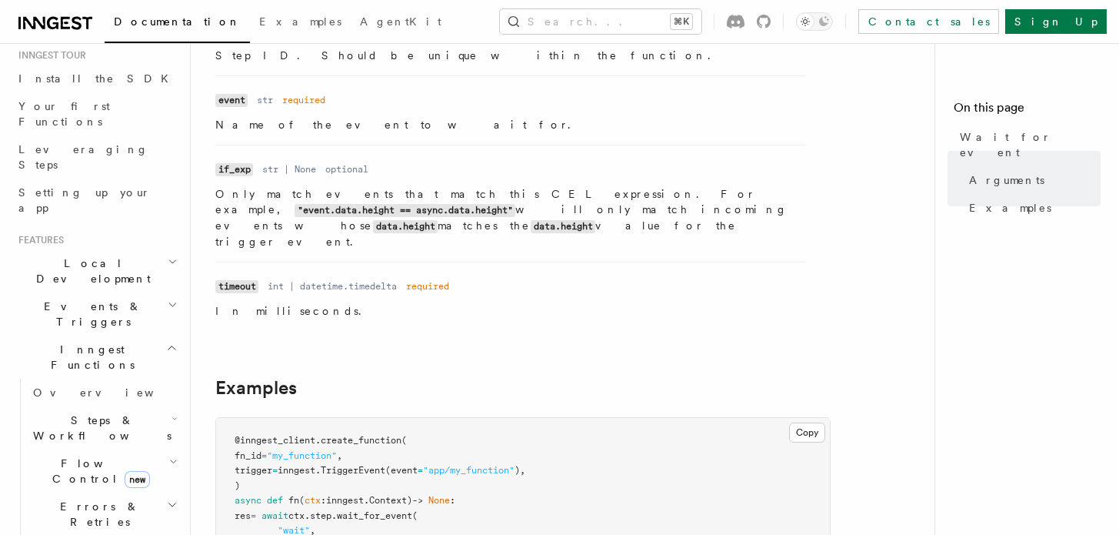
scroll to position [278, 0]
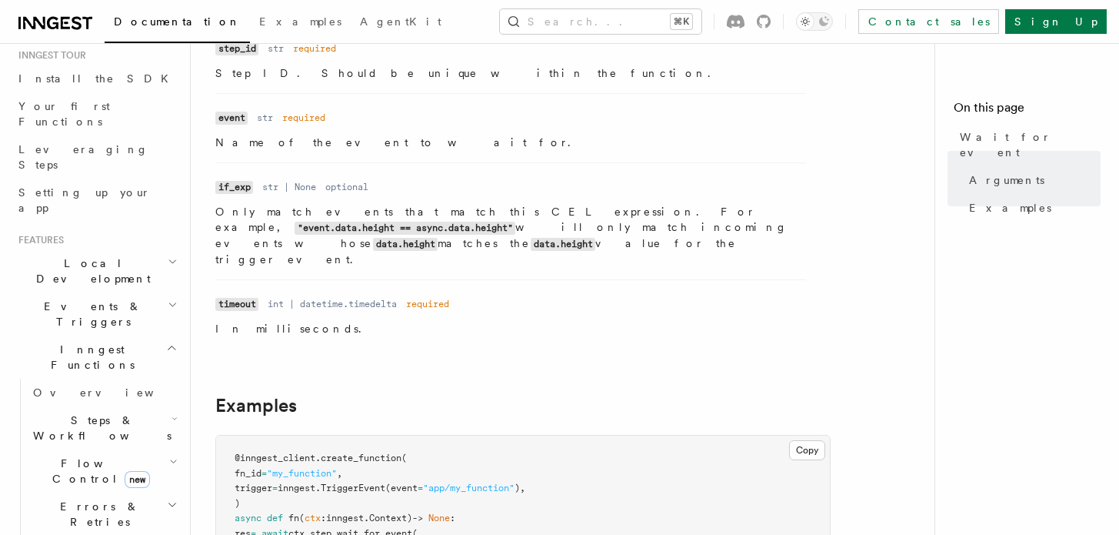
click at [761, 228] on p "Only match events that match this CEL expression. For example, "event.data.heig…" at bounding box center [510, 235] width 591 height 63
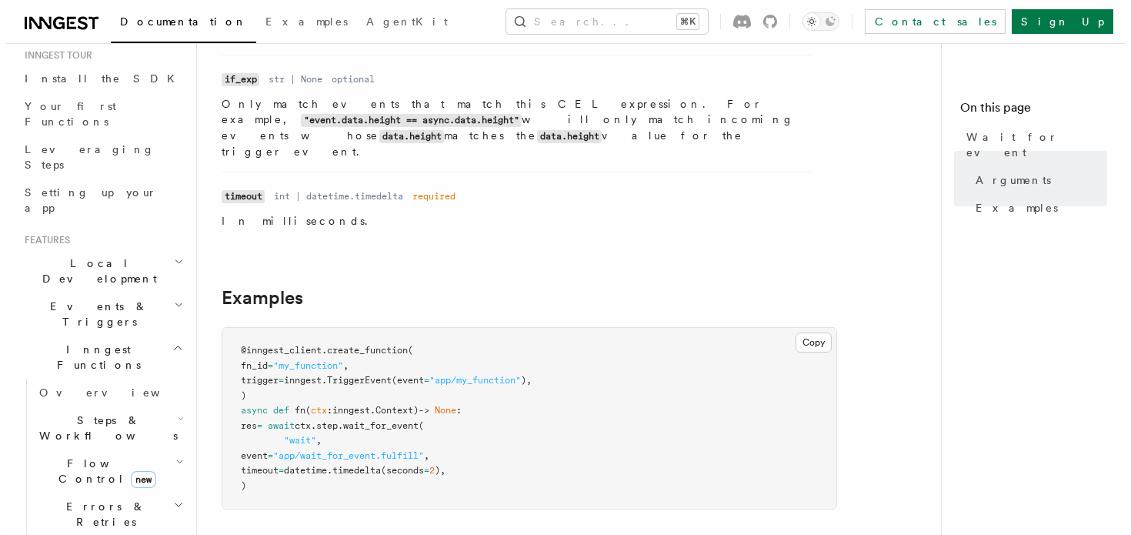
scroll to position [386, 0]
